Goal: Task Accomplishment & Management: Use online tool/utility

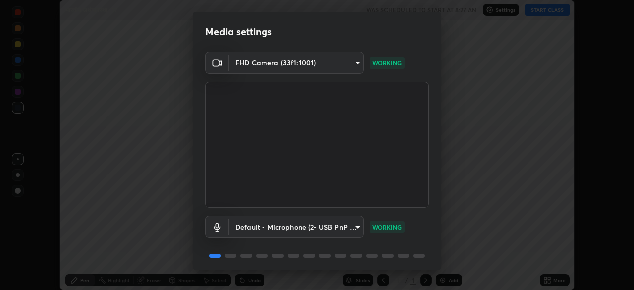
scroll to position [35, 0]
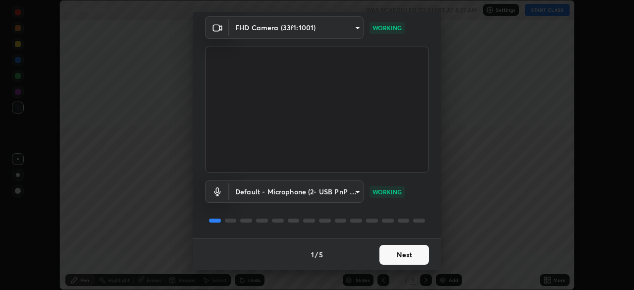
click at [408, 253] on button "Next" at bounding box center [404, 255] width 50 height 20
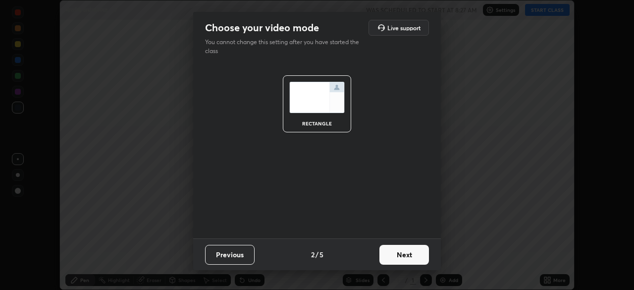
scroll to position [0, 0]
click at [409, 255] on button "Next" at bounding box center [404, 255] width 50 height 20
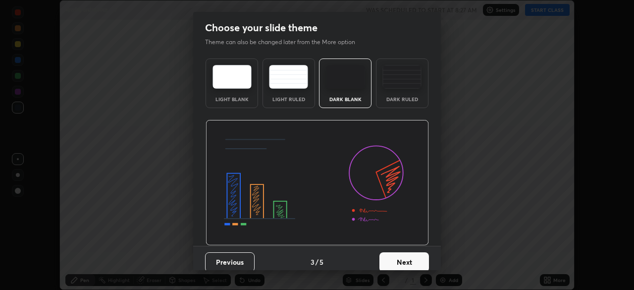
click at [411, 252] on button "Next" at bounding box center [404, 262] width 50 height 20
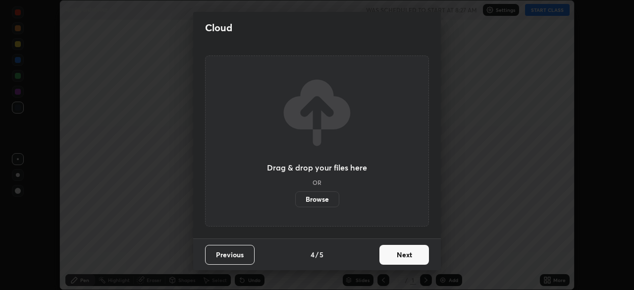
click at [412, 255] on button "Next" at bounding box center [404, 255] width 50 height 20
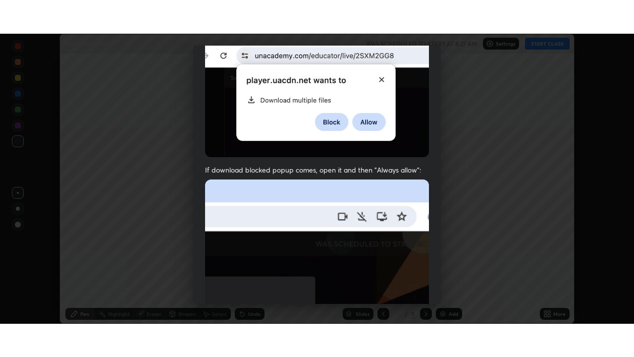
scroll to position [237, 0]
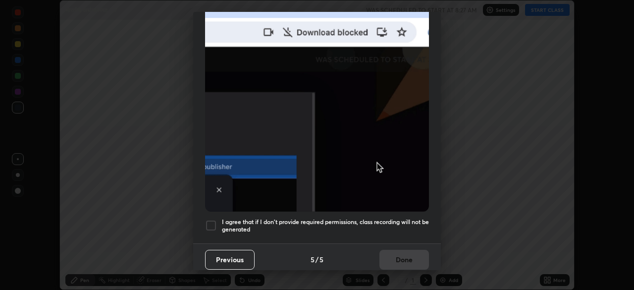
click at [213, 219] on div at bounding box center [211, 225] width 12 height 12
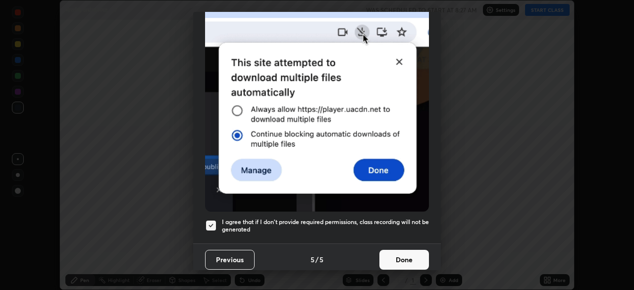
click at [404, 257] on button "Done" at bounding box center [404, 260] width 50 height 20
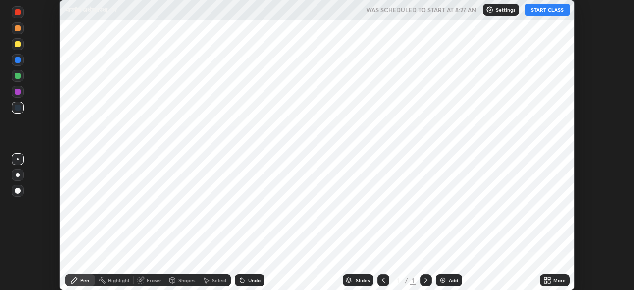
click at [544, 277] on icon at bounding box center [545, 278] width 2 height 2
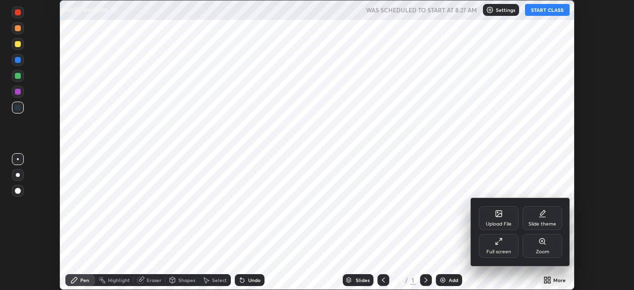
click at [496, 247] on div "Full screen" at bounding box center [499, 246] width 40 height 24
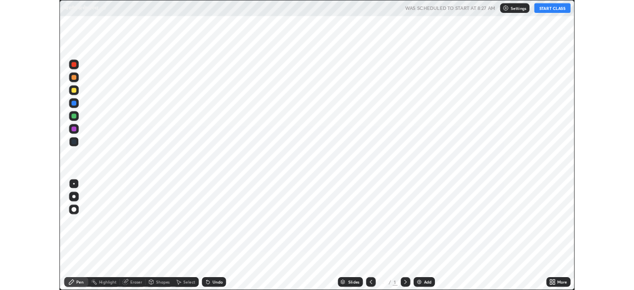
scroll to position [357, 634]
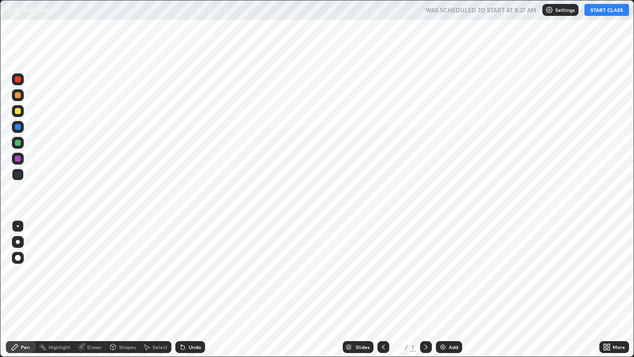
click at [440, 289] on div "Add" at bounding box center [449, 347] width 26 height 12
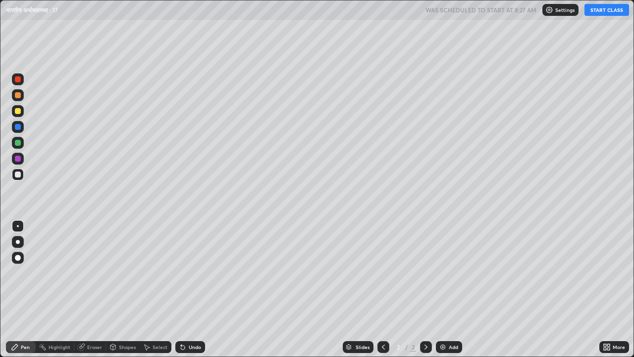
click at [595, 13] on button "START CLASS" at bounding box center [607, 10] width 45 height 12
click at [443, 289] on img at bounding box center [443, 347] width 8 height 8
click at [444, 289] on img at bounding box center [443, 347] width 8 height 8
click at [441, 289] on img at bounding box center [443, 347] width 8 height 8
click at [380, 289] on icon at bounding box center [383, 347] width 8 height 8
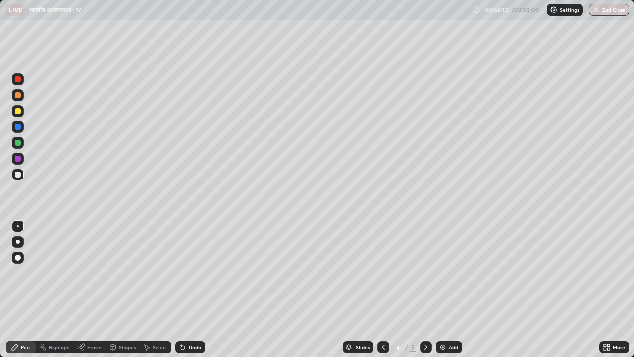
click at [424, 289] on icon at bounding box center [426, 347] width 8 height 8
click at [443, 289] on img at bounding box center [443, 347] width 8 height 8
click at [378, 289] on div at bounding box center [384, 347] width 12 height 12
click at [425, 289] on icon at bounding box center [426, 347] width 8 height 8
click at [382, 289] on icon at bounding box center [383, 347] width 8 height 8
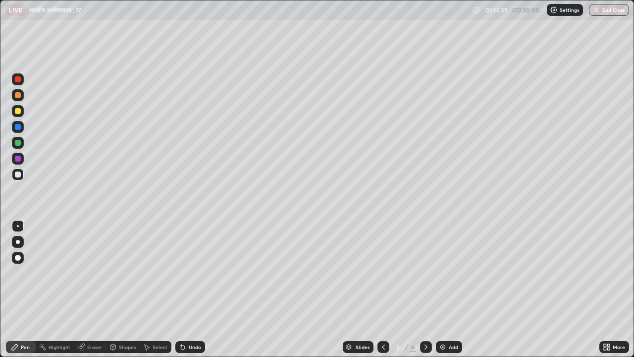
click at [439, 289] on img at bounding box center [443, 347] width 8 height 8
click at [382, 289] on icon at bounding box center [383, 347] width 8 height 8
click at [425, 289] on icon at bounding box center [426, 347] width 8 height 8
click at [443, 289] on img at bounding box center [443, 347] width 8 height 8
click at [381, 289] on icon at bounding box center [383, 347] width 8 height 8
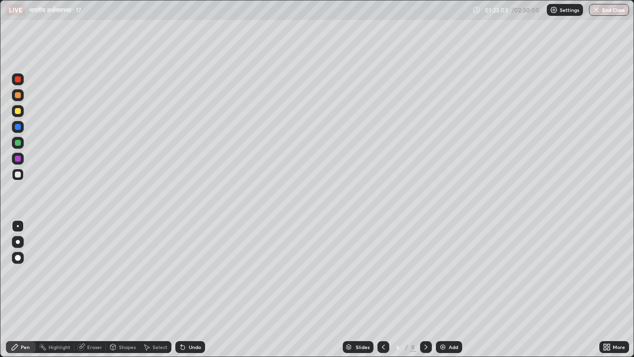
click at [423, 289] on icon at bounding box center [426, 347] width 8 height 8
click at [424, 289] on icon at bounding box center [426, 347] width 8 height 8
click at [425, 289] on icon at bounding box center [426, 347] width 8 height 8
click at [425, 289] on icon at bounding box center [426, 346] width 3 height 5
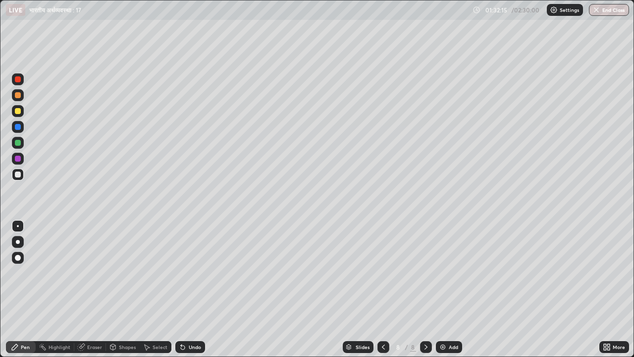
click at [424, 289] on icon at bounding box center [426, 347] width 8 height 8
click at [442, 289] on img at bounding box center [443, 347] width 8 height 8
click at [605, 289] on icon at bounding box center [605, 348] width 2 height 2
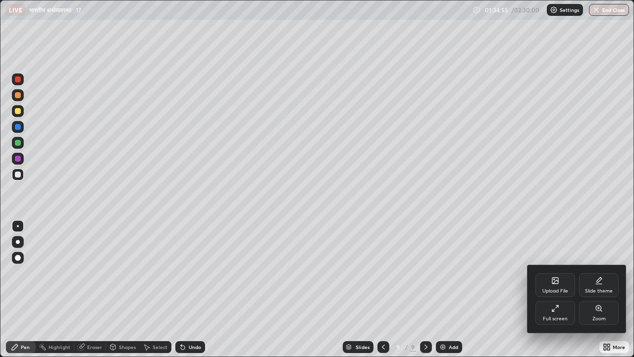
click at [556, 289] on div "Full screen" at bounding box center [555, 318] width 25 height 5
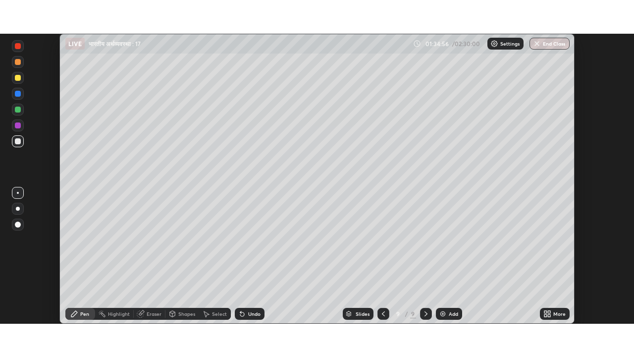
scroll to position [49251, 48907]
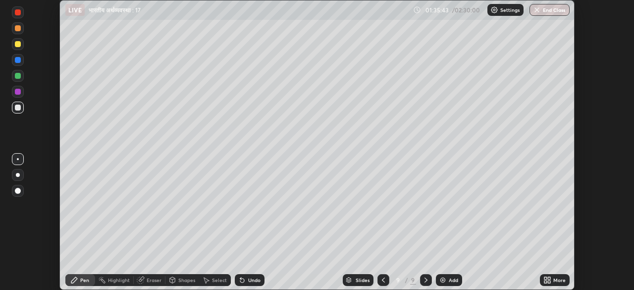
click at [549, 281] on icon at bounding box center [549, 281] width 2 height 2
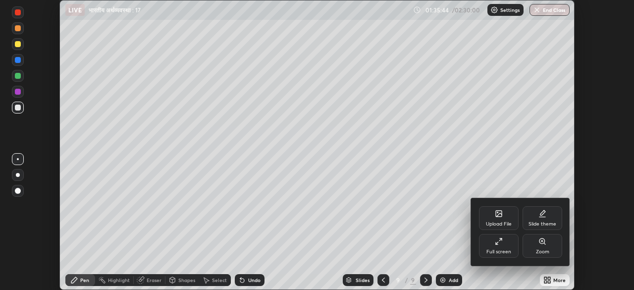
click at [504, 219] on div "Upload File" at bounding box center [499, 218] width 40 height 24
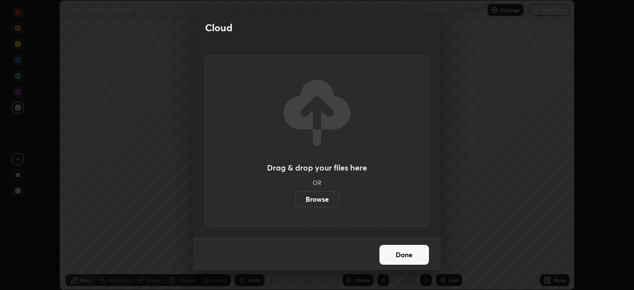
click at [325, 201] on label "Browse" at bounding box center [317, 199] width 44 height 16
click at [295, 201] on input "Browse" at bounding box center [295, 199] width 0 height 16
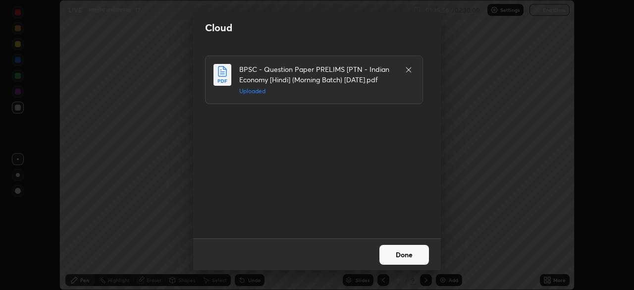
click at [418, 252] on button "Done" at bounding box center [404, 255] width 50 height 20
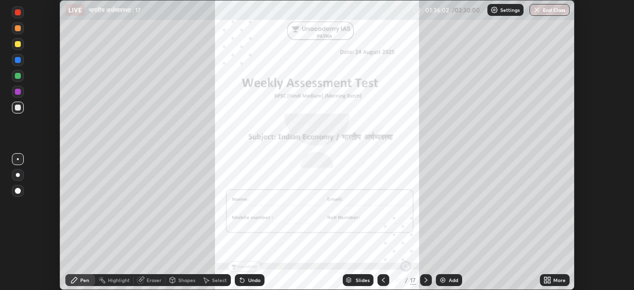
click at [441, 277] on img at bounding box center [443, 280] width 8 height 8
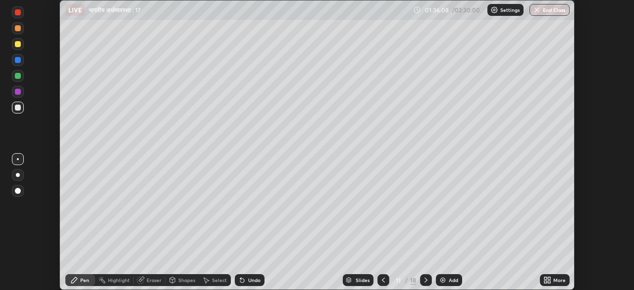
click at [381, 274] on div at bounding box center [384, 280] width 12 height 12
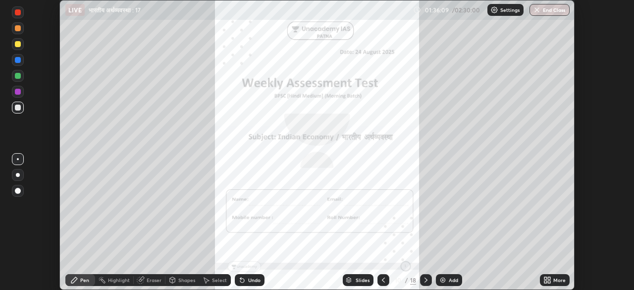
click at [548, 280] on icon at bounding box center [547, 280] width 8 height 8
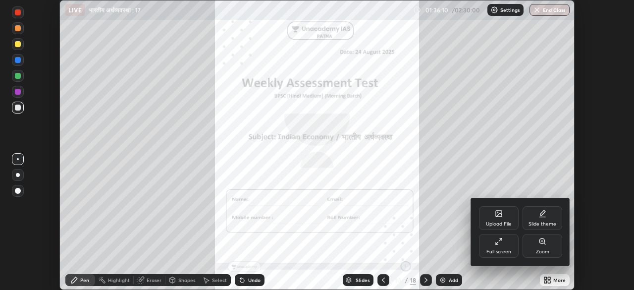
click at [502, 245] on div "Full screen" at bounding box center [499, 246] width 40 height 24
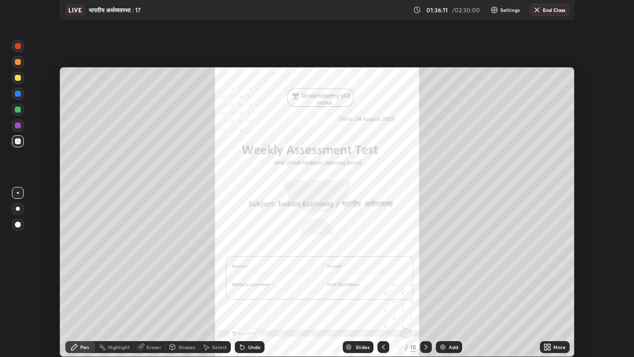
scroll to position [357, 634]
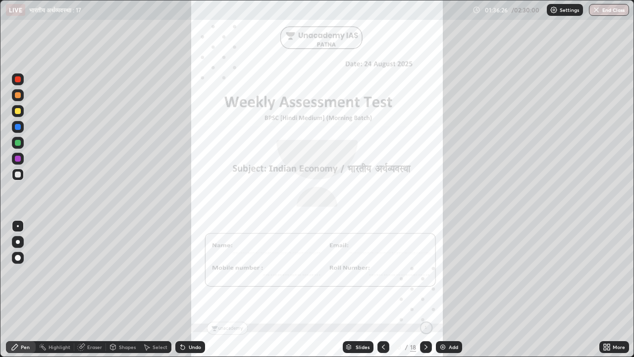
click at [425, 289] on icon at bounding box center [426, 347] width 8 height 8
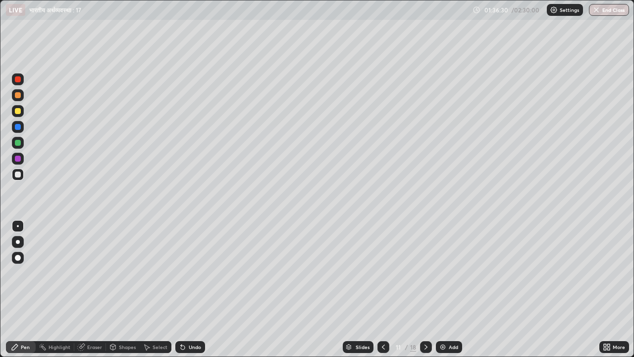
click at [382, 289] on icon at bounding box center [383, 347] width 8 height 8
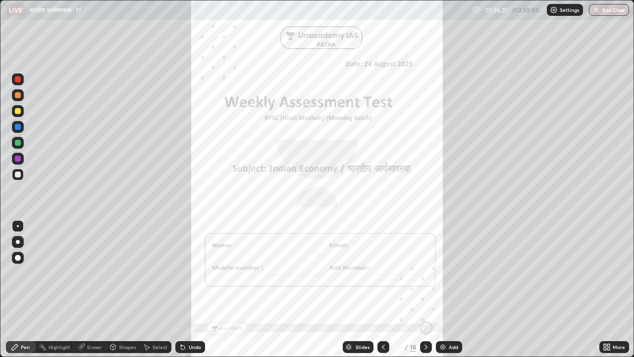
click at [363, 289] on div "Slides" at bounding box center [363, 346] width 14 height 5
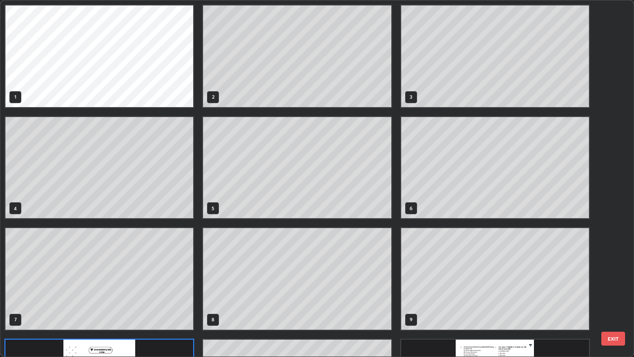
scroll to position [353, 628]
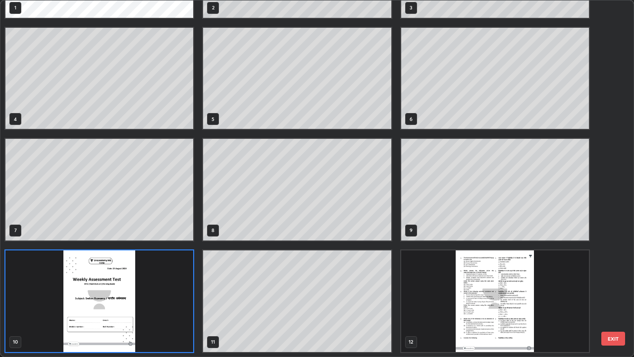
click at [463, 289] on img "grid" at bounding box center [495, 301] width 188 height 102
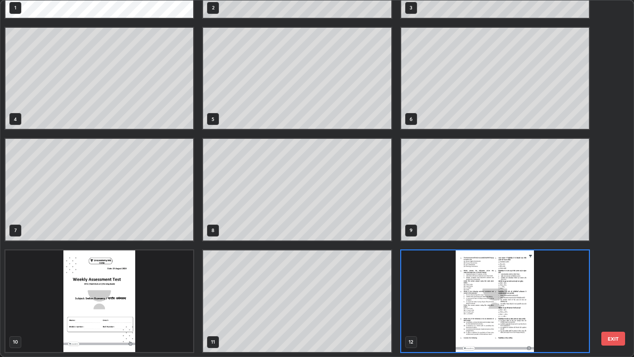
click at [457, 289] on img "grid" at bounding box center [495, 301] width 188 height 102
click at [460, 289] on img "grid" at bounding box center [495, 301] width 188 height 102
click at [462, 289] on img "grid" at bounding box center [495, 301] width 188 height 102
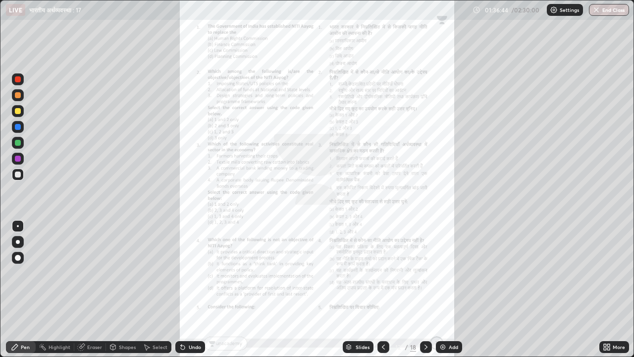
click at [606, 289] on icon at bounding box center [607, 347] width 8 height 8
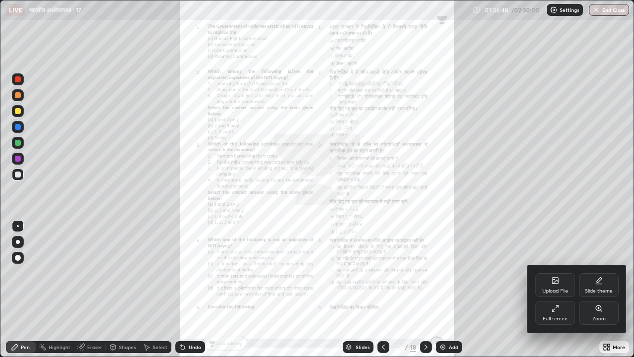
click at [595, 289] on icon at bounding box center [599, 308] width 8 height 8
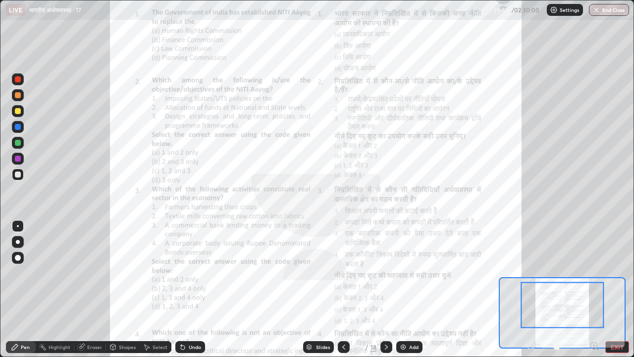
click at [18, 147] on div at bounding box center [18, 143] width 12 height 12
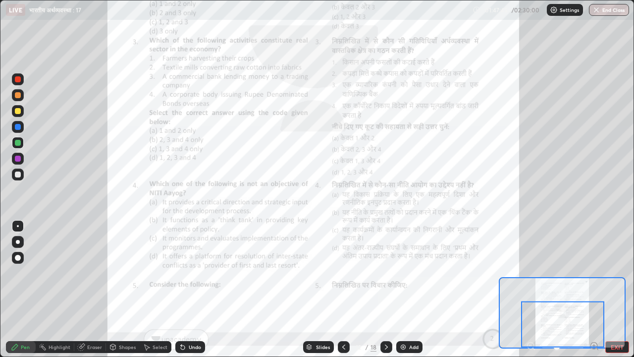
click at [385, 289] on icon at bounding box center [386, 347] width 8 height 8
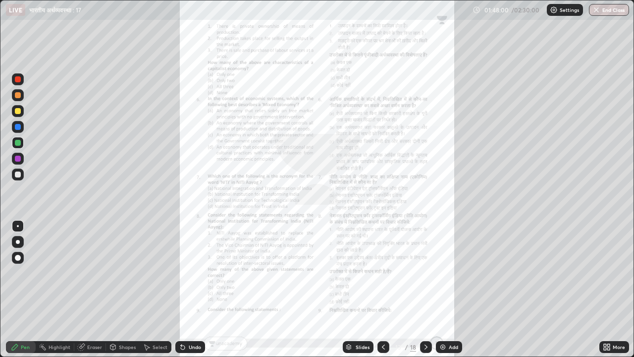
click at [608, 289] on icon at bounding box center [608, 345] width 2 height 2
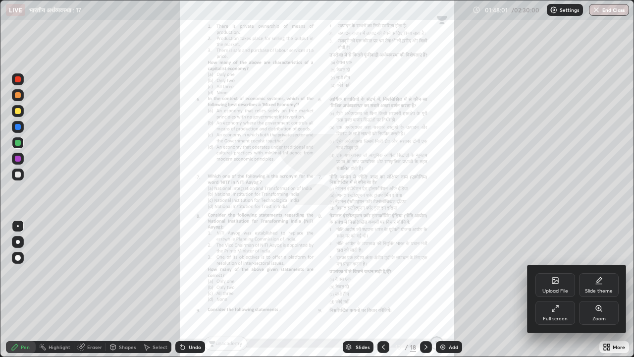
click at [596, 289] on div "Zoom" at bounding box center [599, 313] width 40 height 24
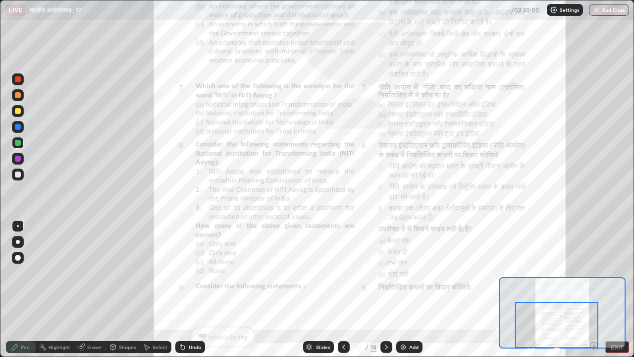
click at [386, 289] on icon at bounding box center [386, 346] width 3 height 5
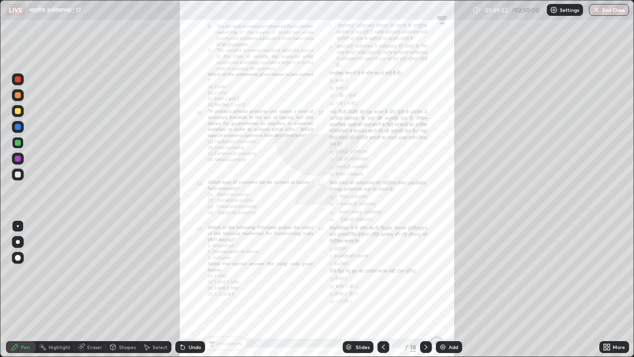
click at [380, 289] on icon at bounding box center [383, 347] width 8 height 8
click at [425, 289] on icon at bounding box center [426, 347] width 8 height 8
click at [382, 289] on icon at bounding box center [383, 347] width 8 height 8
click at [425, 289] on icon at bounding box center [426, 347] width 8 height 8
click at [607, 289] on icon at bounding box center [608, 345] width 2 height 2
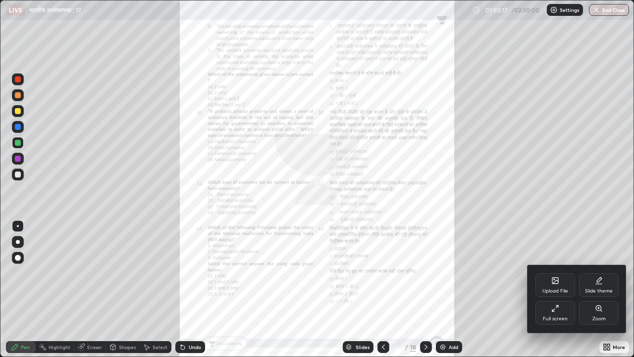
click at [595, 289] on icon at bounding box center [599, 308] width 8 height 8
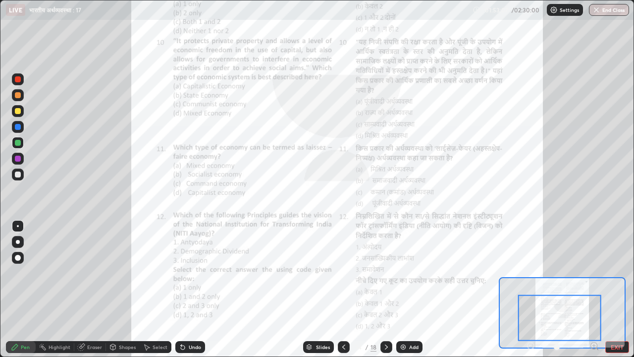
click at [386, 289] on icon at bounding box center [386, 346] width 3 height 5
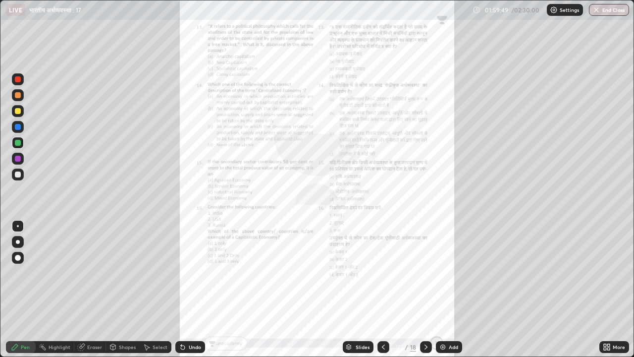
click at [608, 289] on icon at bounding box center [607, 347] width 8 height 8
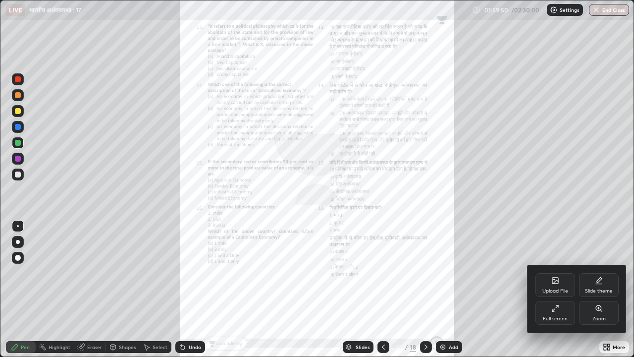
click at [594, 289] on div "Zoom" at bounding box center [599, 313] width 40 height 24
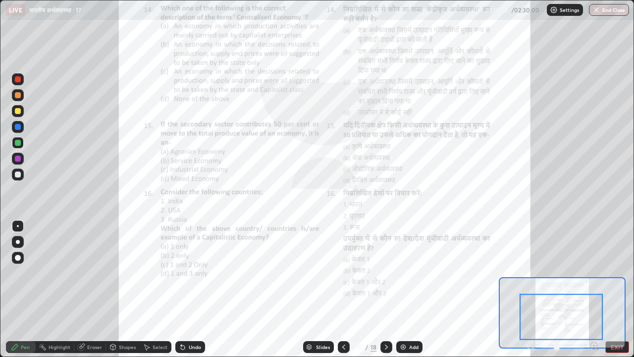
click at [385, 289] on icon at bounding box center [386, 347] width 8 height 8
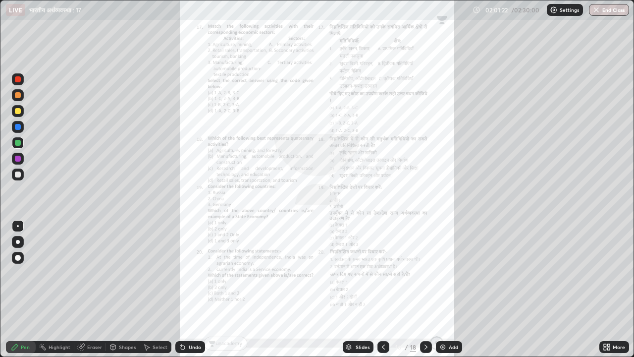
click at [607, 289] on icon at bounding box center [608, 345] width 2 height 2
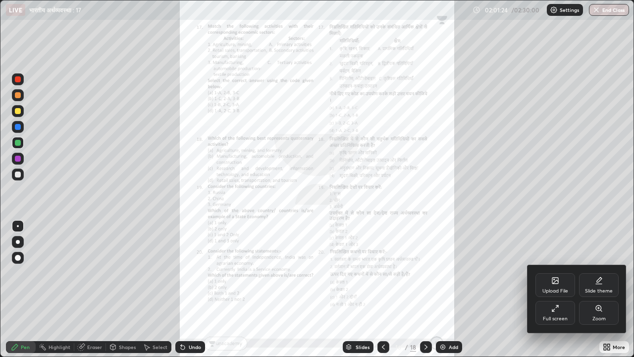
click at [596, 289] on icon at bounding box center [599, 308] width 8 height 8
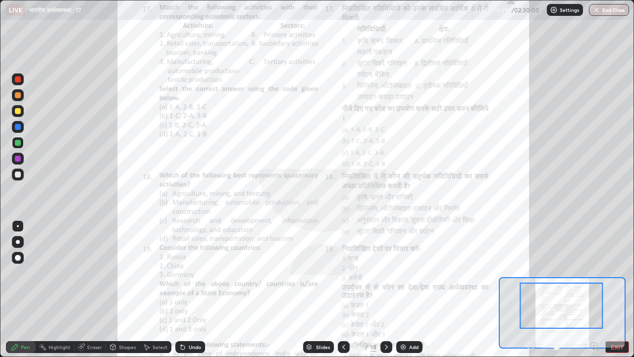
click at [562, 289] on div at bounding box center [561, 305] width 83 height 46
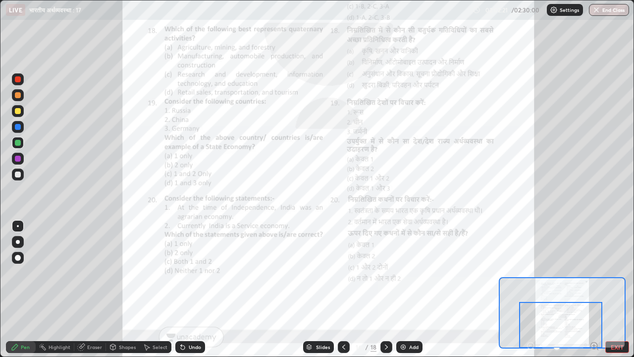
click at [619, 289] on button "EXIT" at bounding box center [617, 347] width 24 height 12
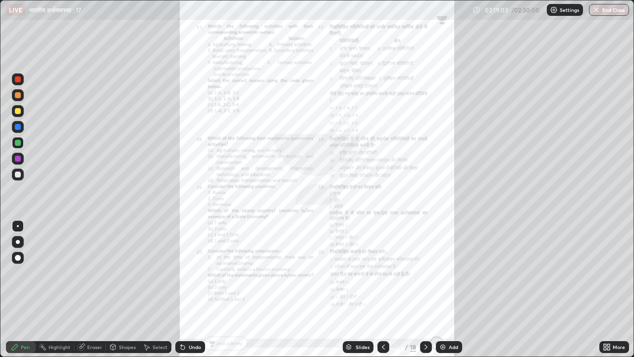
click at [442, 289] on img at bounding box center [443, 347] width 8 height 8
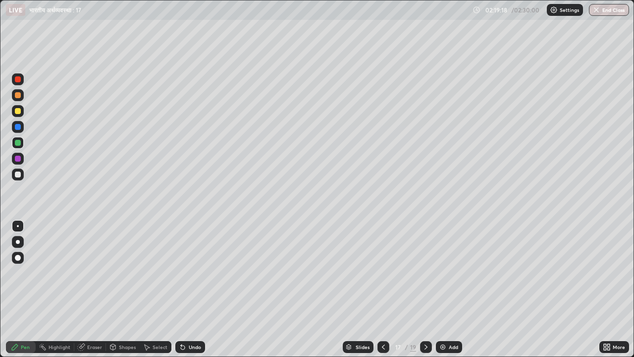
click at [382, 289] on icon at bounding box center [383, 346] width 3 height 5
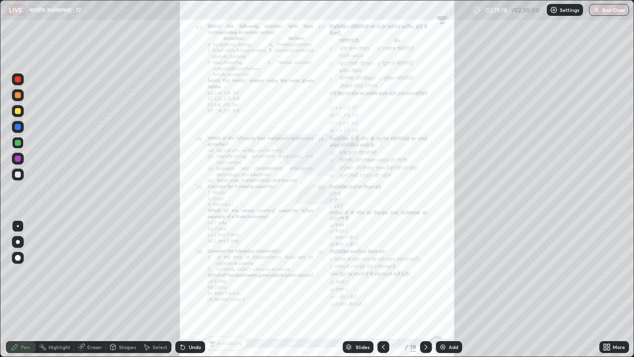
click at [384, 289] on icon at bounding box center [383, 347] width 8 height 8
click at [383, 289] on icon at bounding box center [383, 347] width 8 height 8
click at [384, 289] on icon at bounding box center [383, 347] width 8 height 8
click at [383, 289] on div at bounding box center [384, 347] width 12 height 20
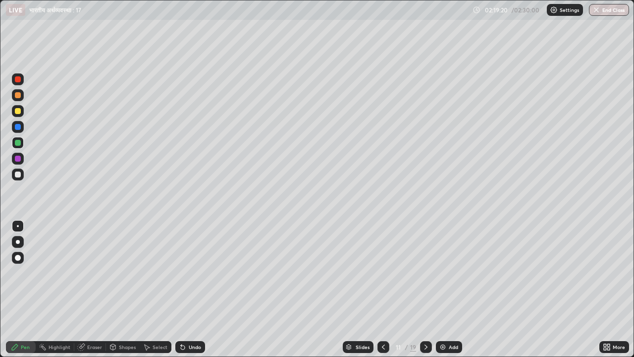
click at [383, 289] on div at bounding box center [384, 347] width 12 height 20
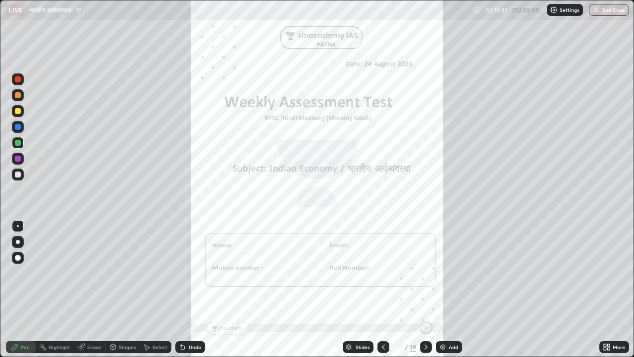
click at [357, 289] on div "Slides" at bounding box center [363, 346] width 14 height 5
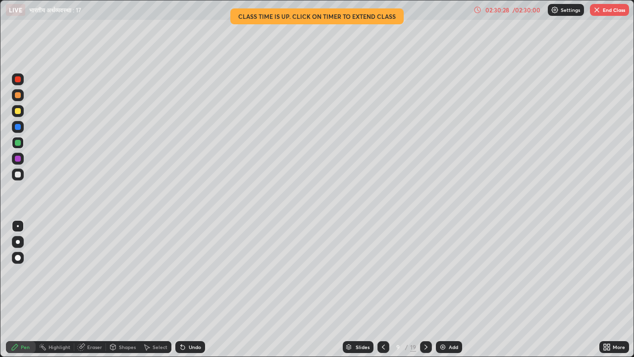
click at [604, 11] on button "End Class" at bounding box center [609, 10] width 39 height 12
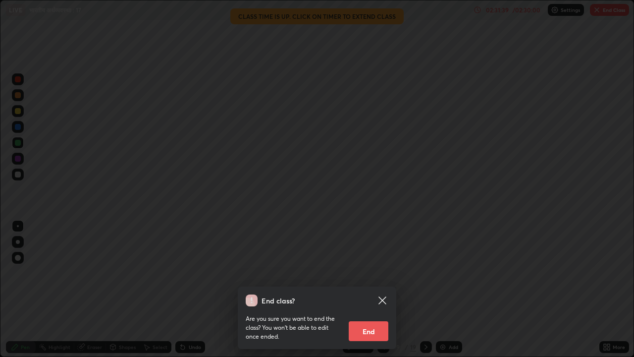
click at [368, 289] on button "End" at bounding box center [369, 331] width 40 height 20
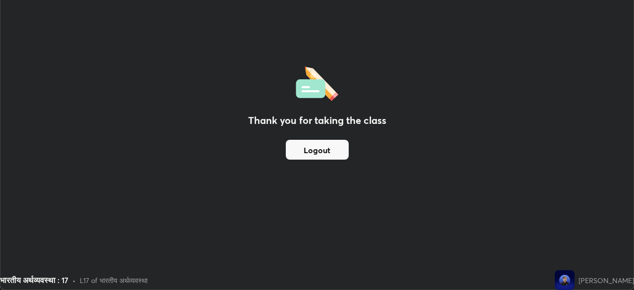
scroll to position [49251, 48907]
